Goal: Navigation & Orientation: Find specific page/section

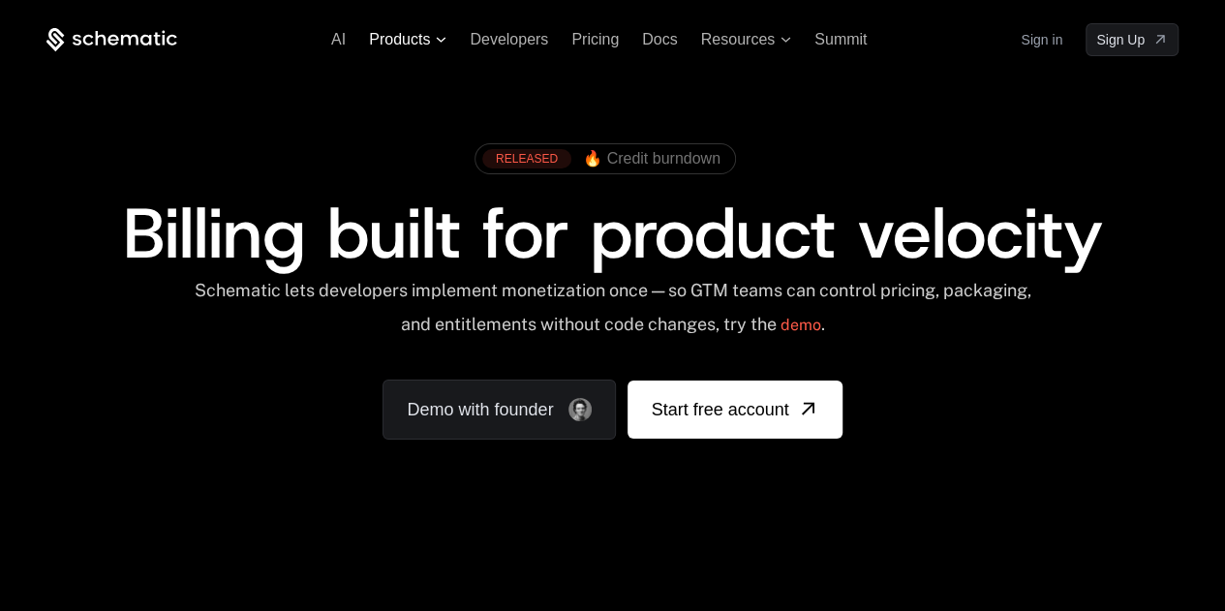
click at [436, 35] on span "Products" at bounding box center [407, 39] width 77 height 17
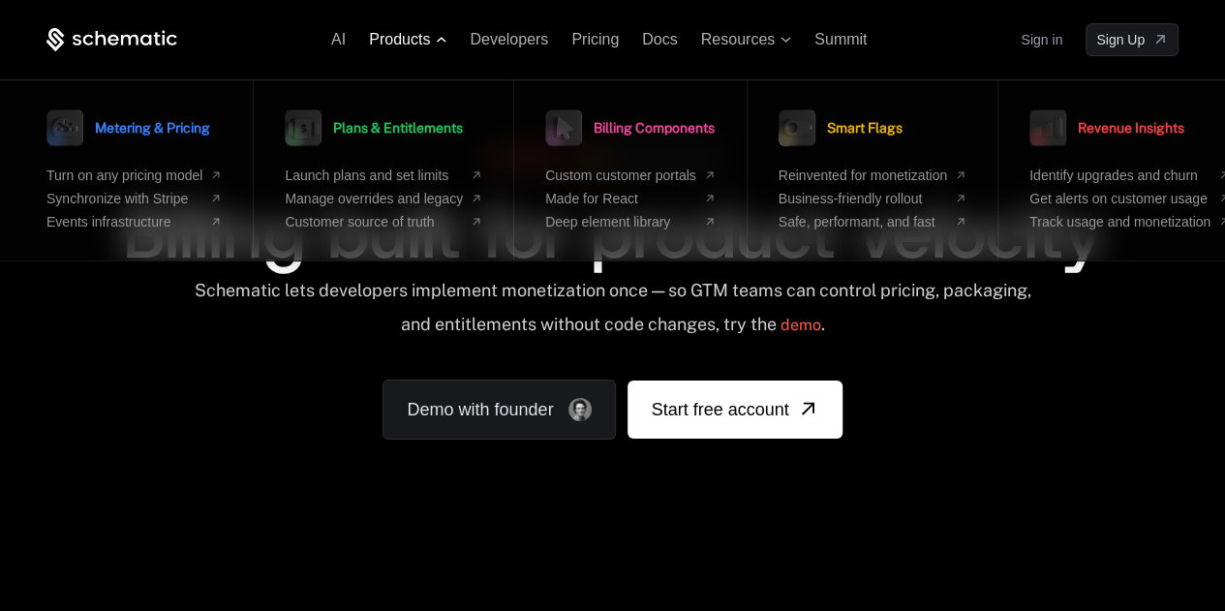
click at [436, 35] on span "Products" at bounding box center [407, 39] width 77 height 17
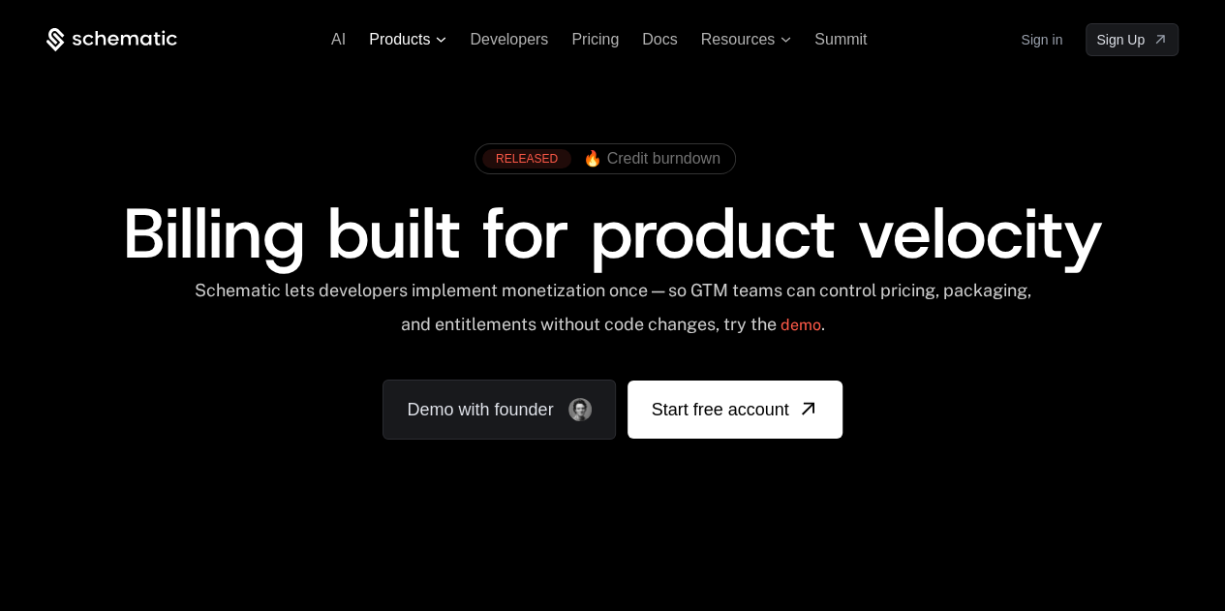
click at [426, 45] on span "Products" at bounding box center [399, 39] width 61 height 17
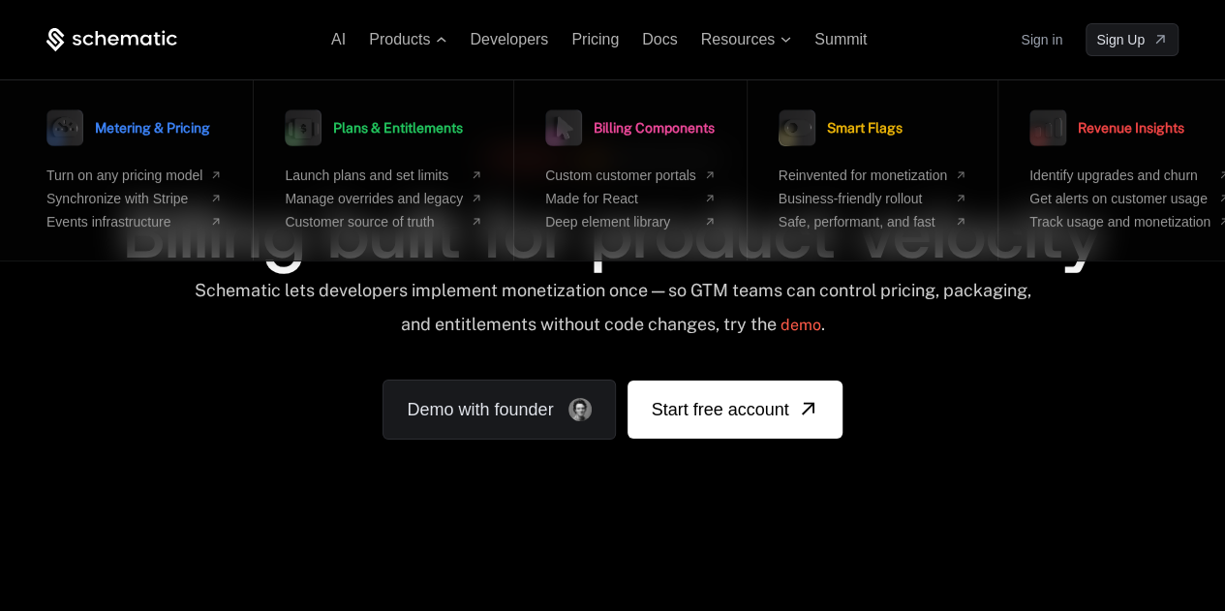
click at [165, 413] on div "RELEASED 🔥 Credit burndown Billing built for product velocity Schematic lets de…" at bounding box center [612, 287] width 1132 height 306
click at [141, 38] on icon at bounding box center [145, 39] width 11 height 11
click at [526, 33] on span "Developers" at bounding box center [509, 39] width 78 height 16
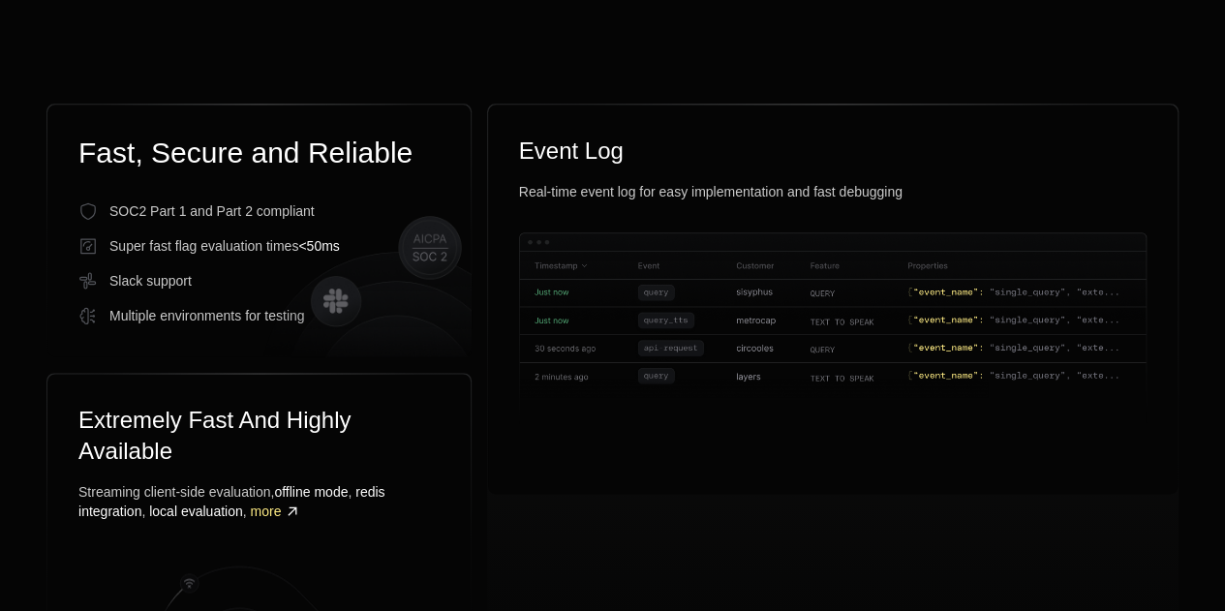
scroll to position [1211, 0]
